Goal: Transaction & Acquisition: Complete application form

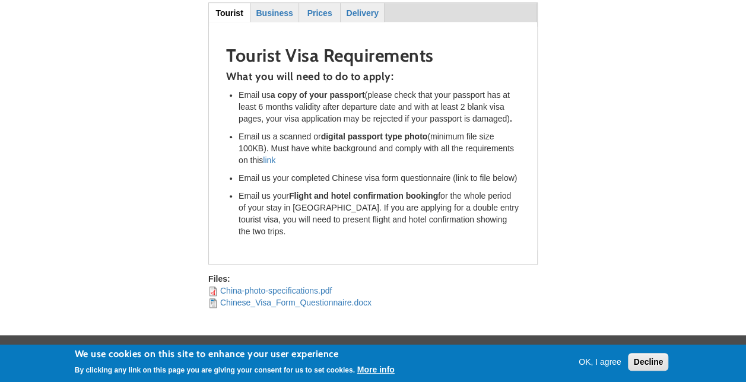
scroll to position [438, 0]
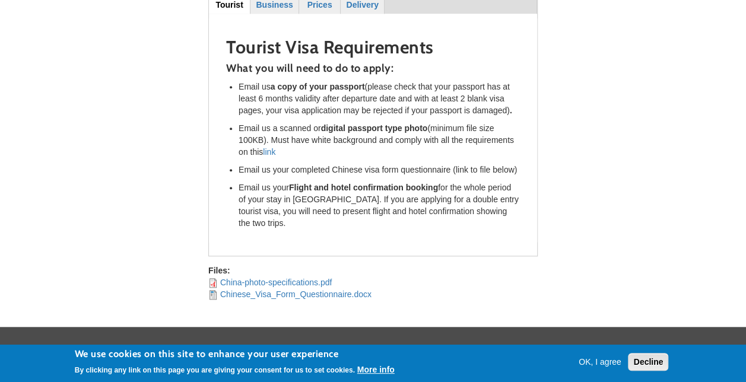
click at [663, 360] on button "Decline" at bounding box center [648, 362] width 40 height 18
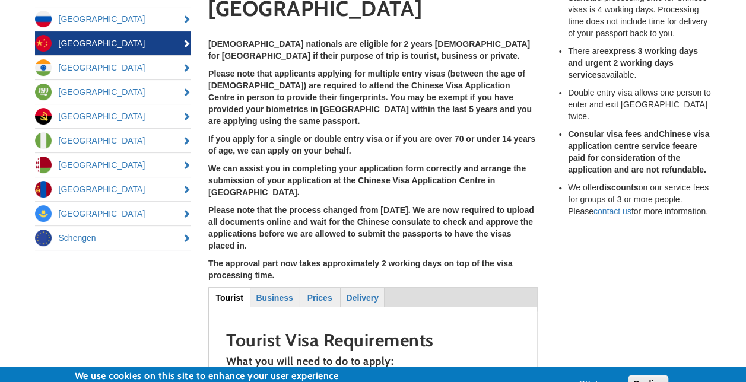
scroll to position [0, 0]
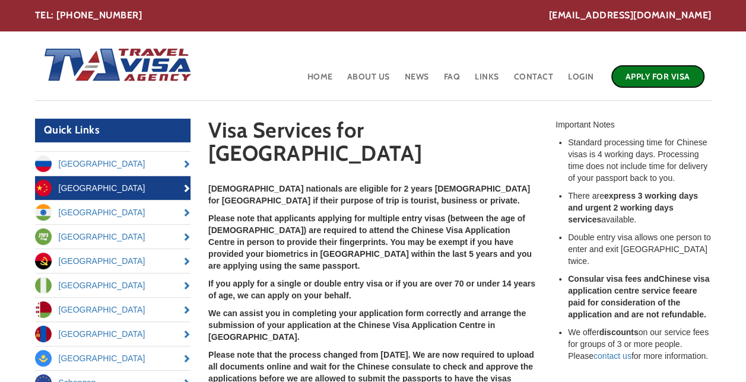
click at [667, 83] on link "Apply for Visa" at bounding box center [658, 77] width 94 height 24
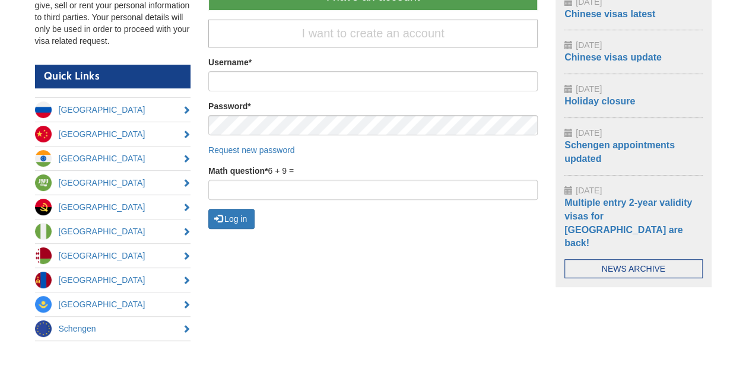
scroll to position [59, 0]
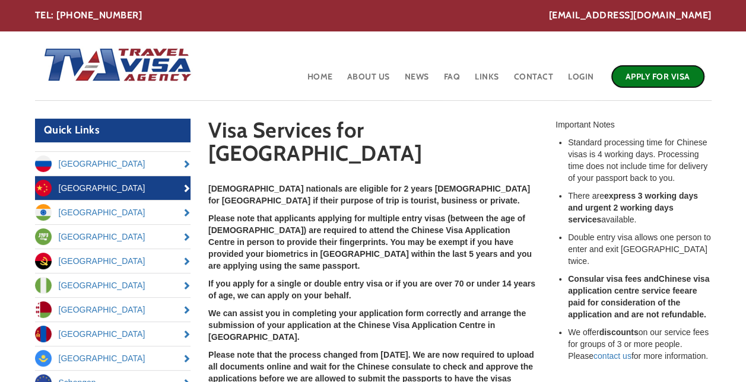
click at [659, 69] on link "Apply for Visa" at bounding box center [658, 77] width 94 height 24
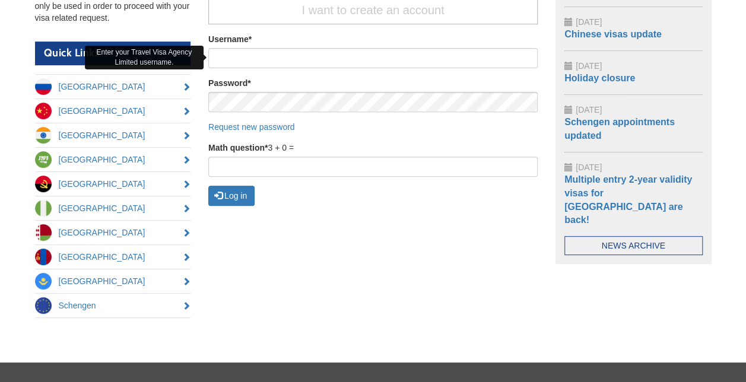
scroll to position [280, 0]
